Goal: Information Seeking & Learning: Understand process/instructions

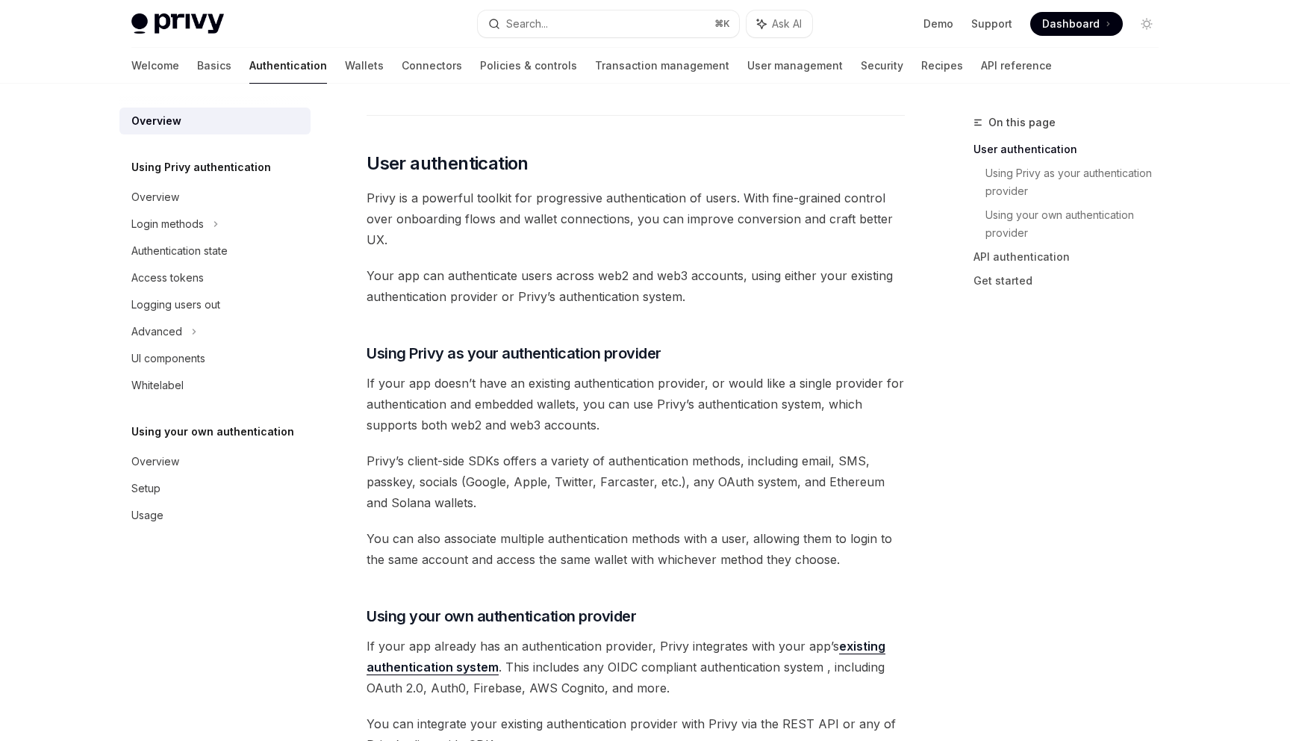
scroll to position [217, 0]
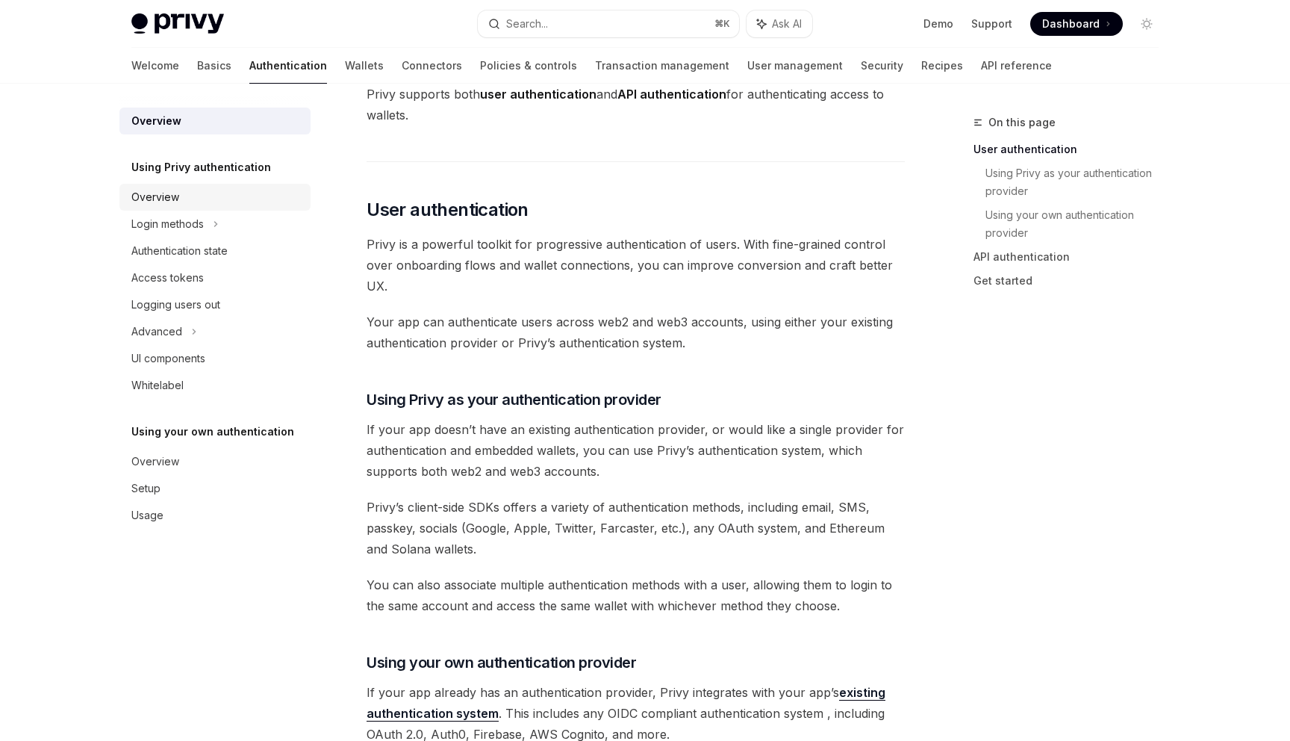
click at [210, 196] on div "Overview" at bounding box center [216, 197] width 170 height 18
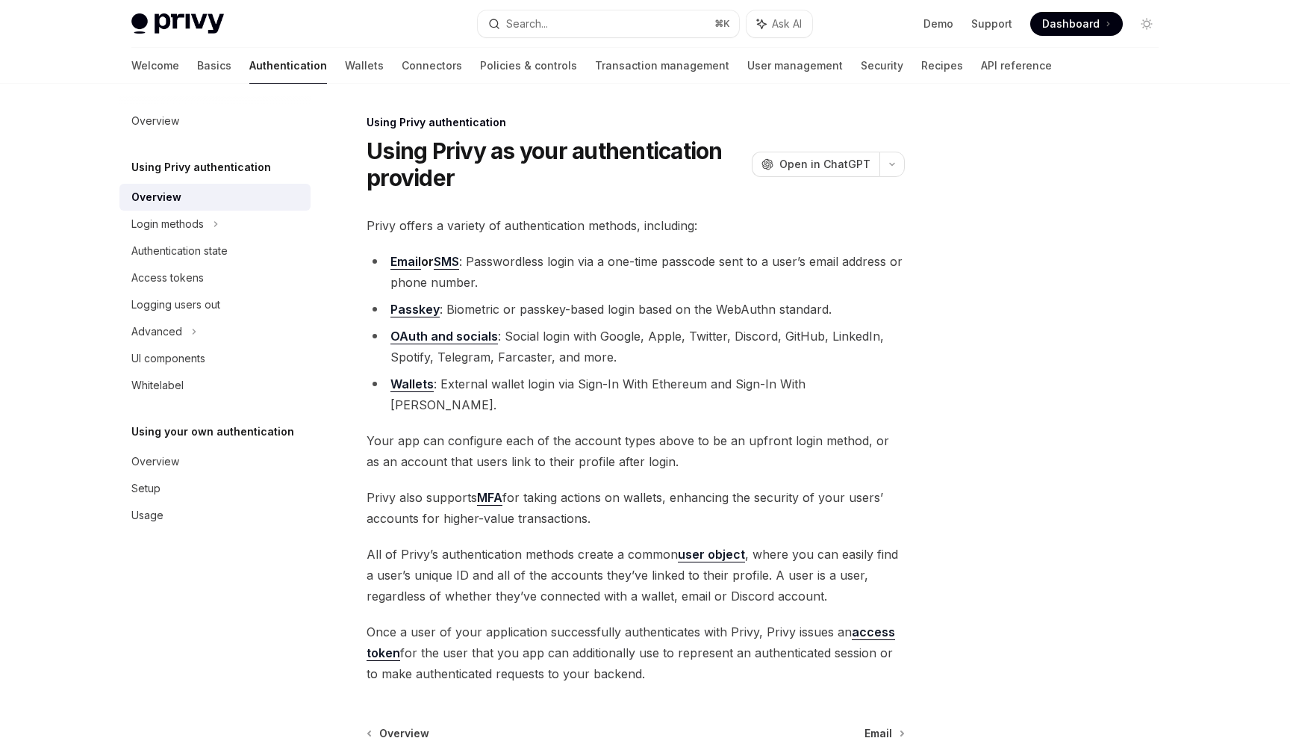
scroll to position [144, 0]
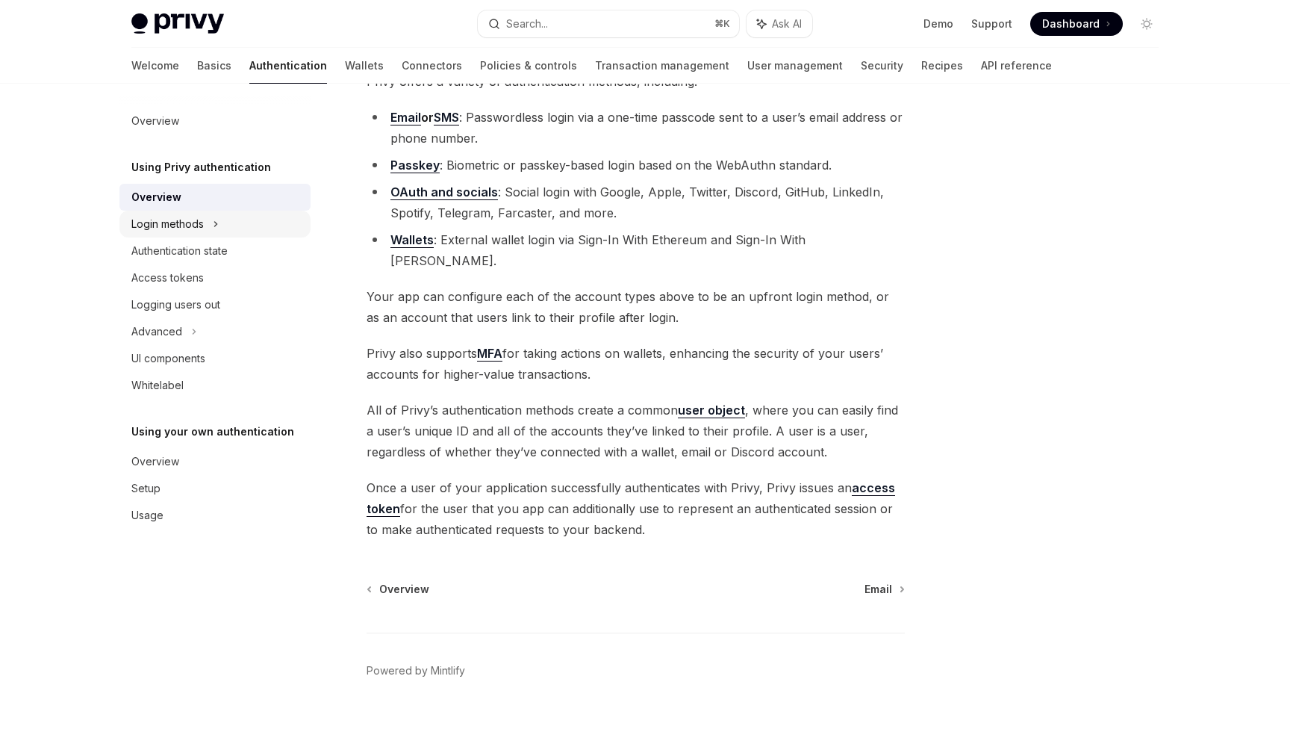
click at [199, 219] on div "Login methods" at bounding box center [167, 224] width 72 height 18
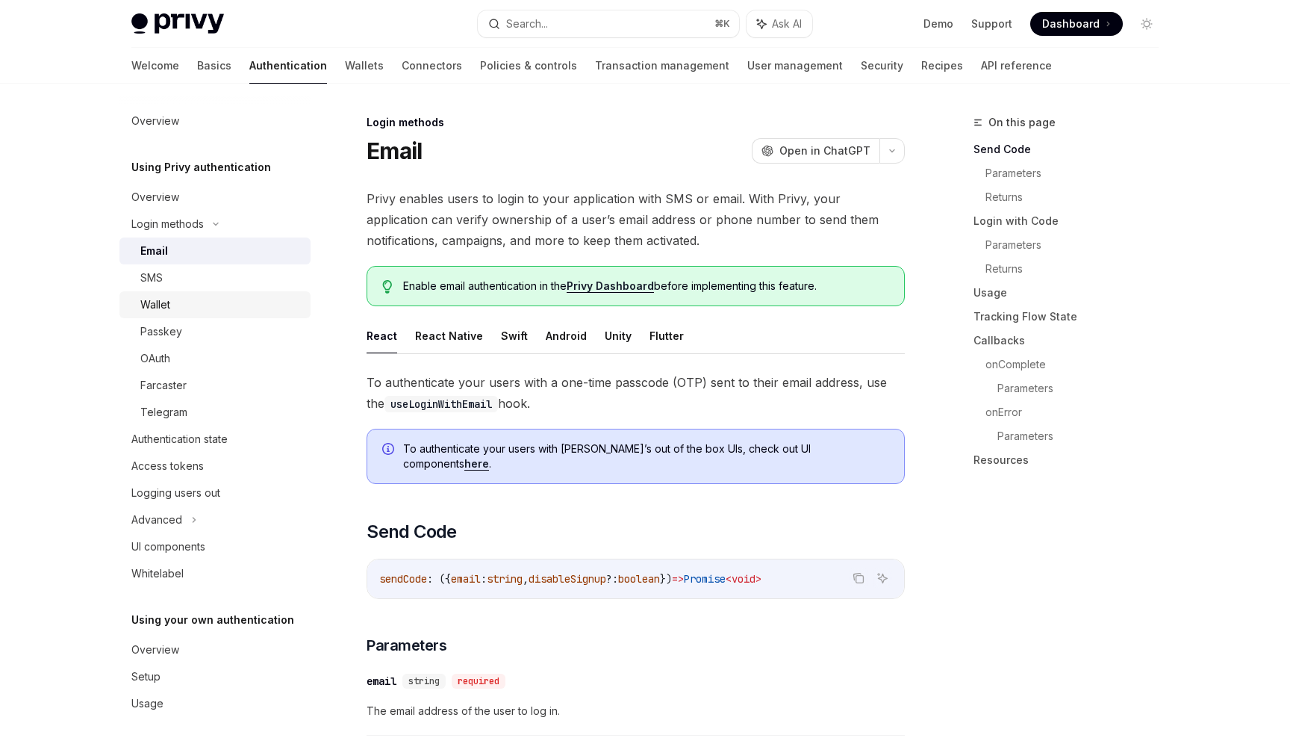
click at [202, 305] on div "Wallet" at bounding box center [220, 305] width 161 height 18
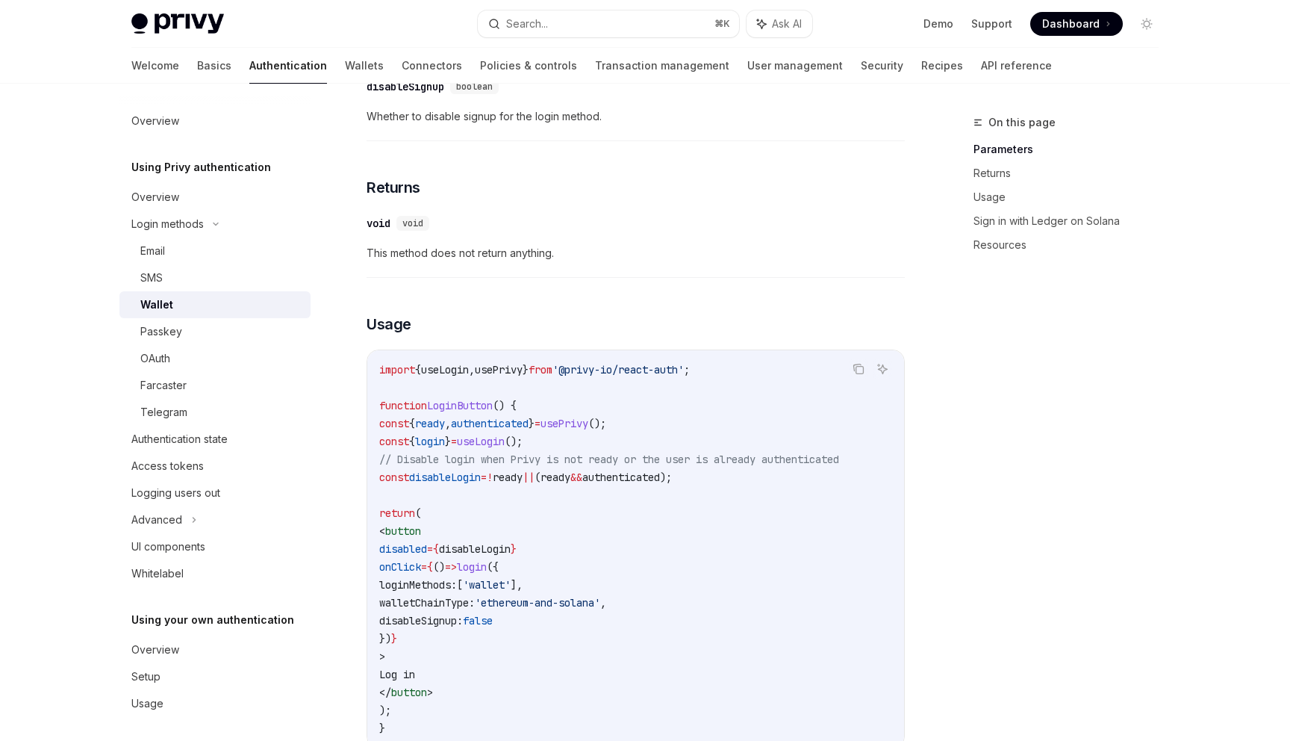
scroll to position [703, 0]
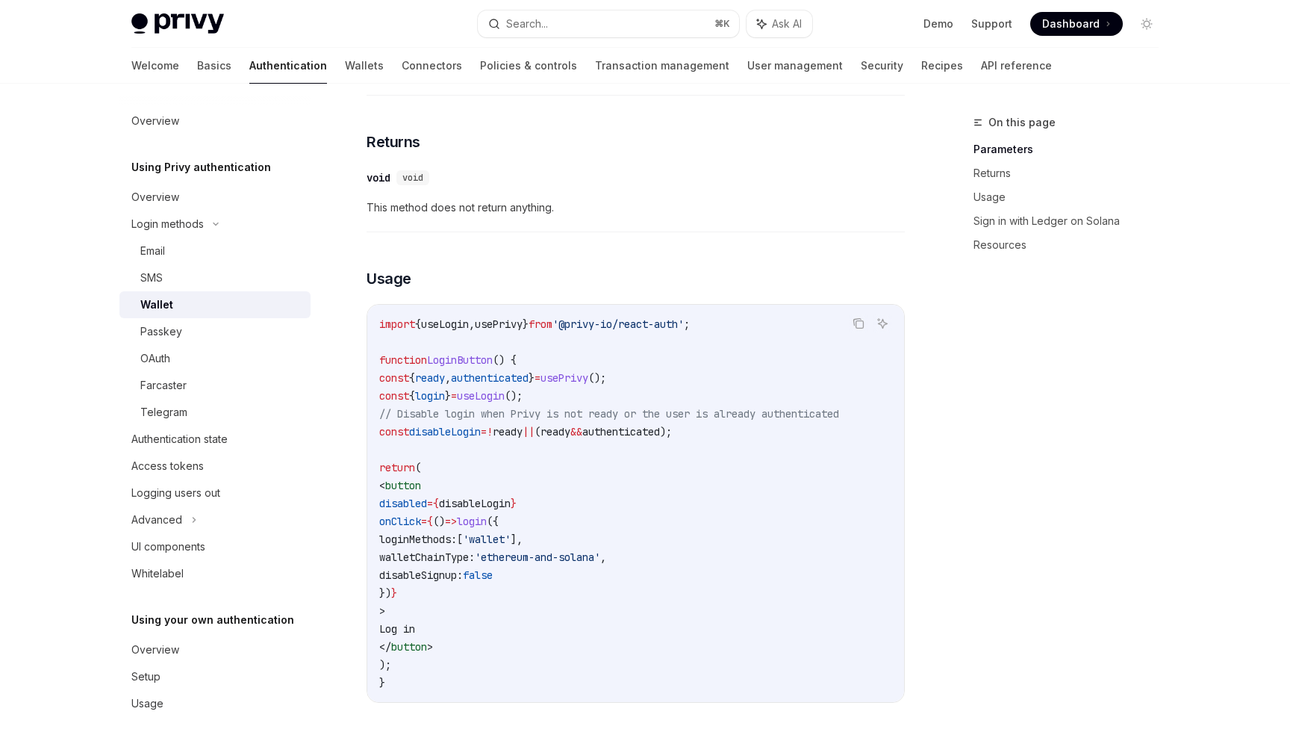
click at [415, 385] on span "{" at bounding box center [412, 377] width 6 height 13
copy code "const { ready , authenticated } = usePrivy ();"
click at [445, 385] on span "ready" at bounding box center [430, 377] width 30 height 13
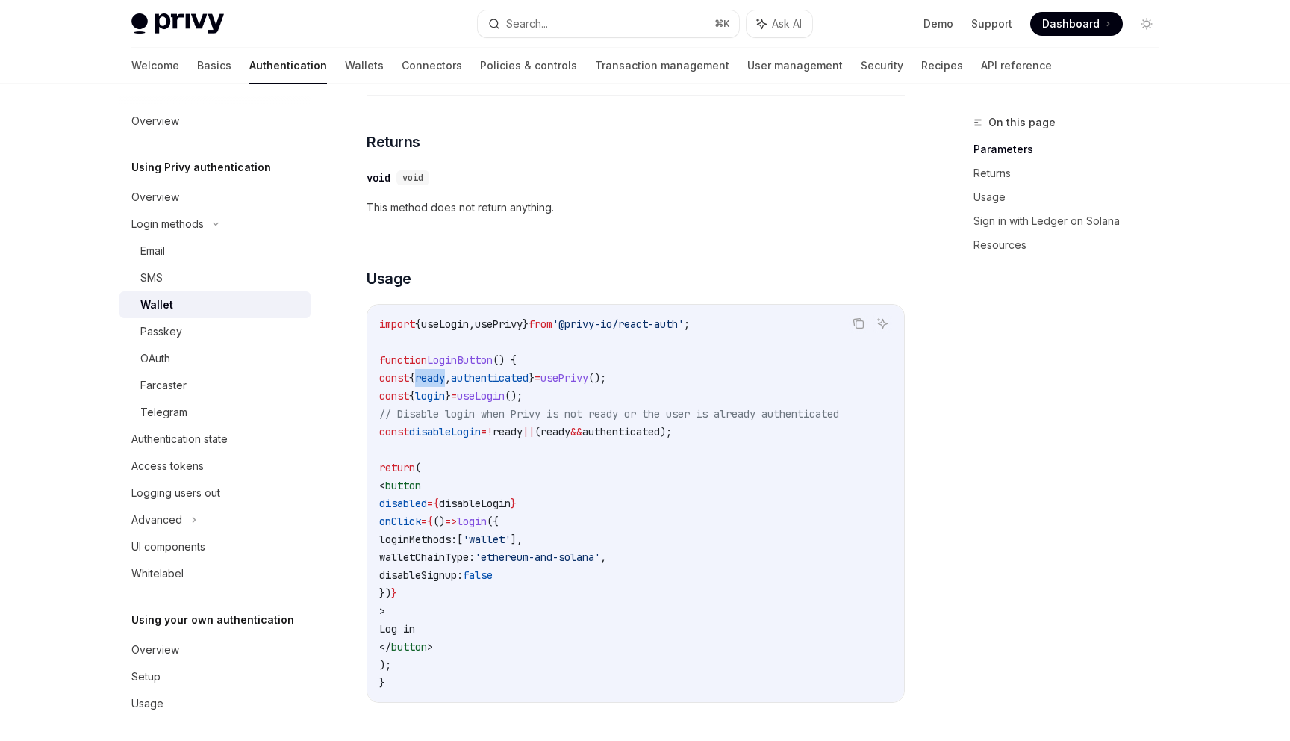
click at [445, 385] on span "ready" at bounding box center [430, 377] width 30 height 13
copy span "ready"
click at [490, 420] on span "// Disable login when Privy is not ready or the user is already authenticated" at bounding box center [609, 413] width 460 height 13
click at [481, 438] on span "disableLogin" at bounding box center [445, 431] width 72 height 13
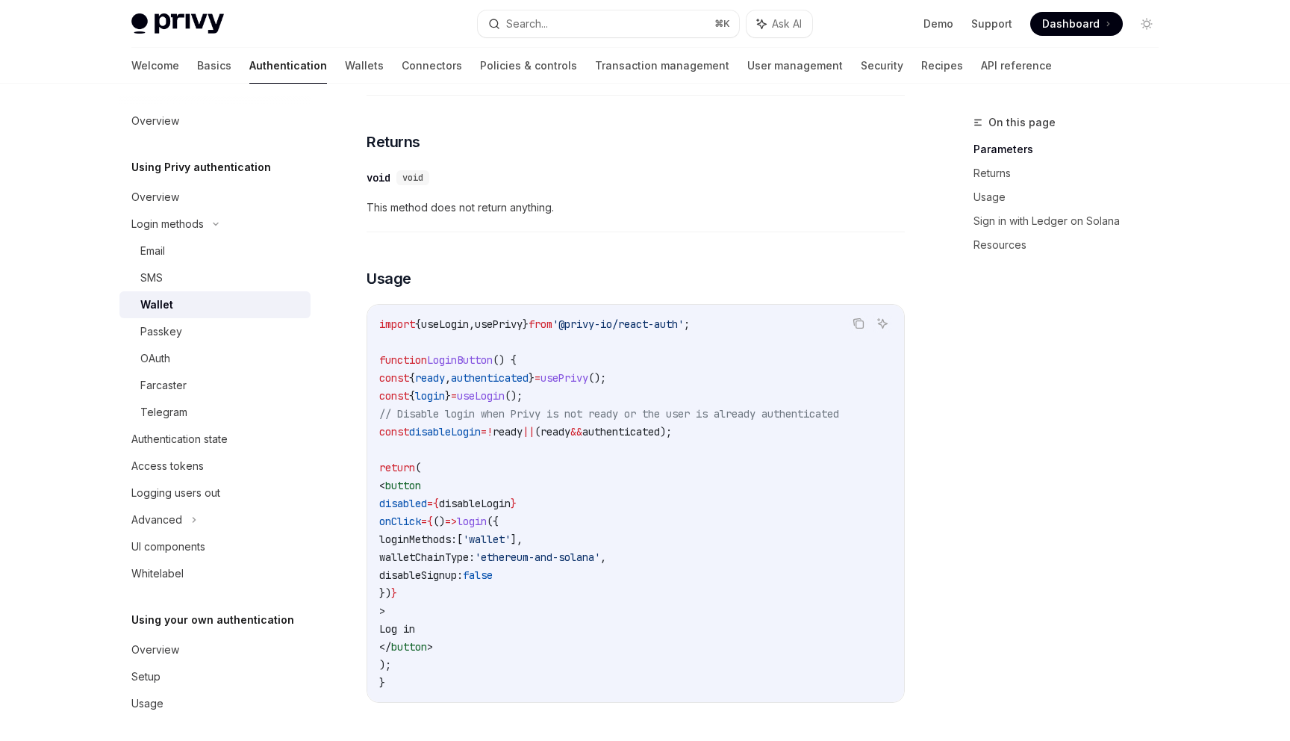
click at [481, 438] on span "disableLogin" at bounding box center [445, 431] width 72 height 13
copy code "const disableLogin = ! ready || ( ready && authenticated );"
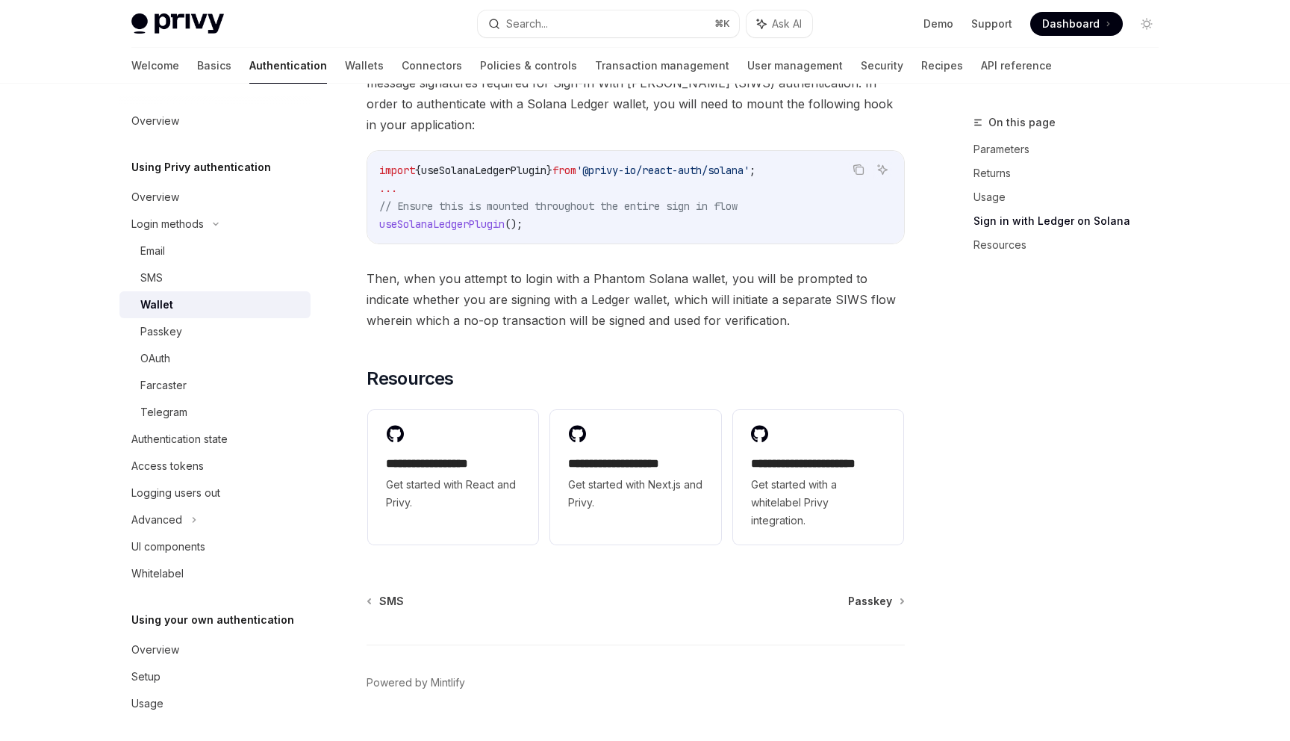
scroll to position [1485, 0]
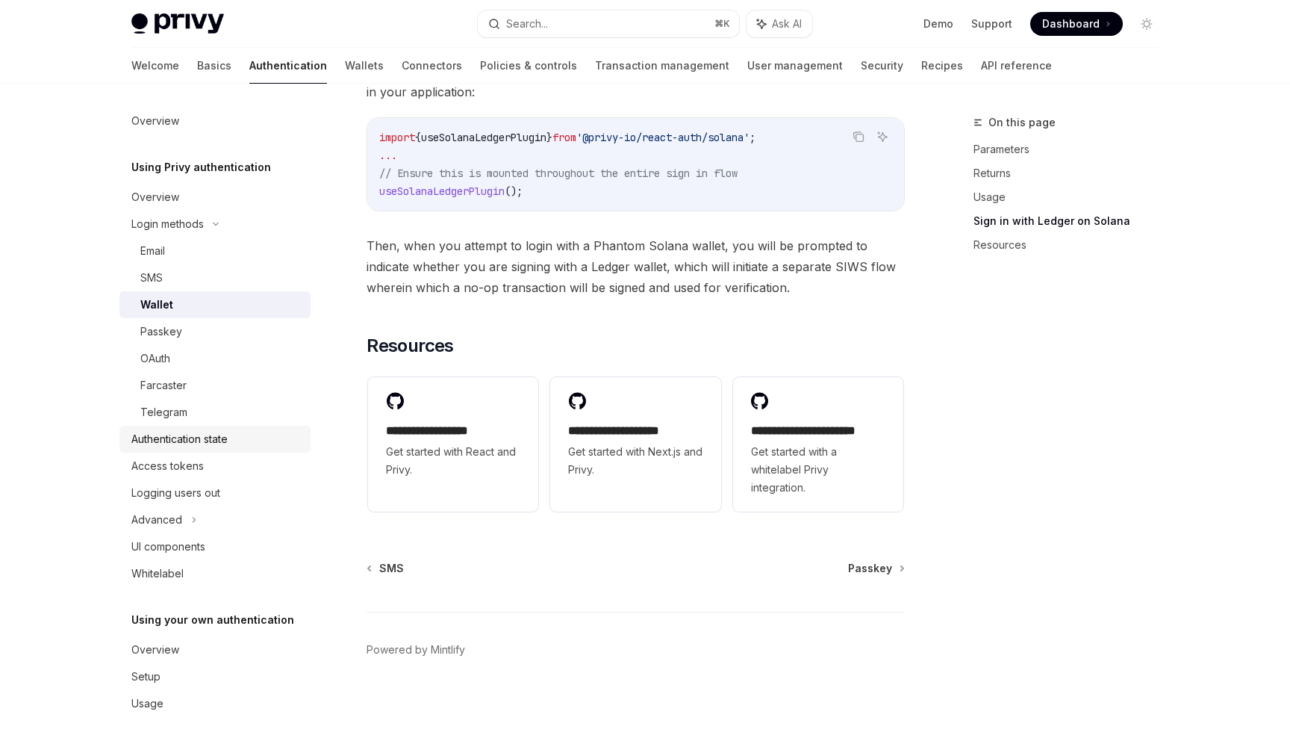
click at [267, 432] on div "Authentication state" at bounding box center [216, 439] width 170 height 18
type textarea "*"
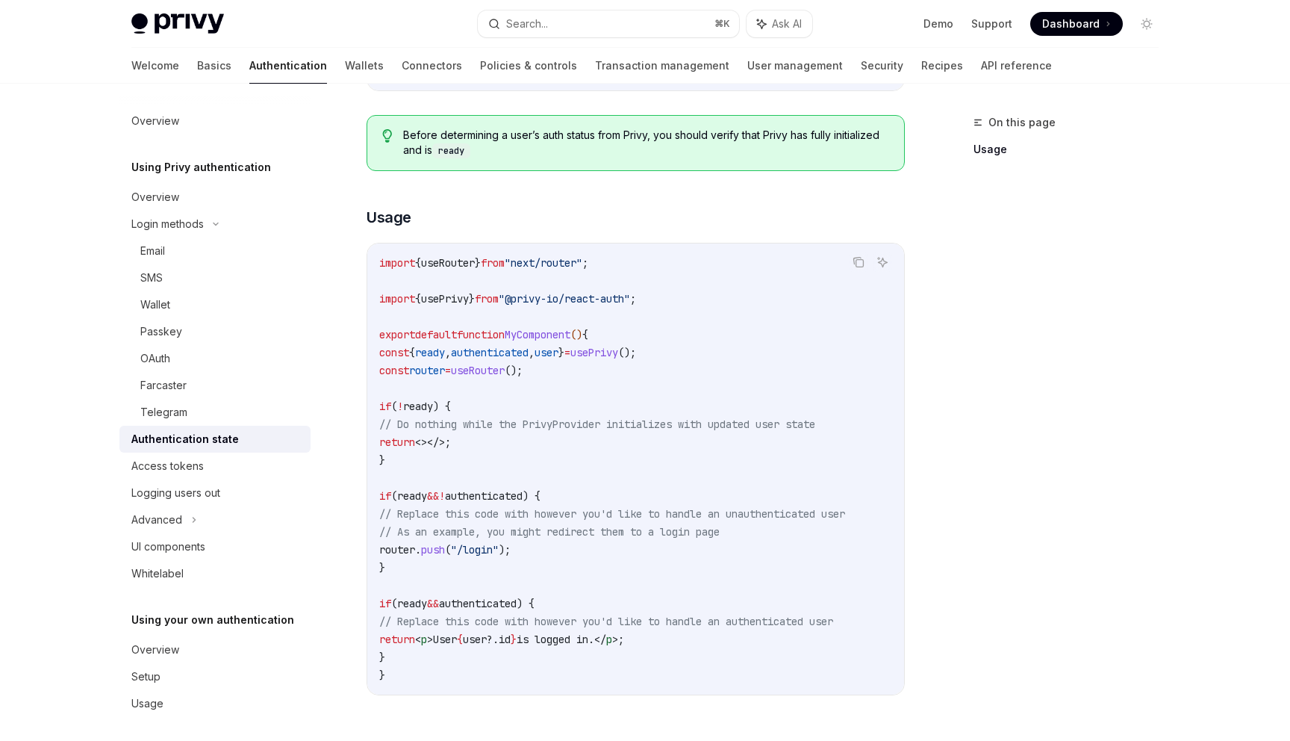
scroll to position [329, 0]
